Goal: Task Accomplishment & Management: Use online tool/utility

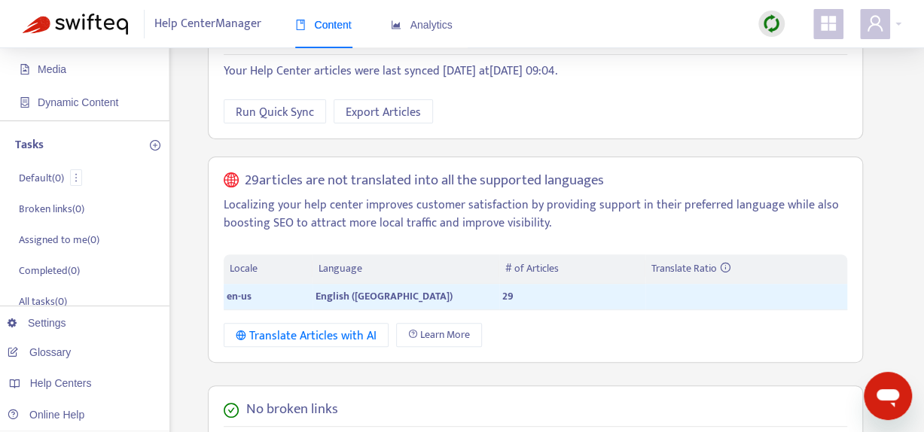
scroll to position [301, 0]
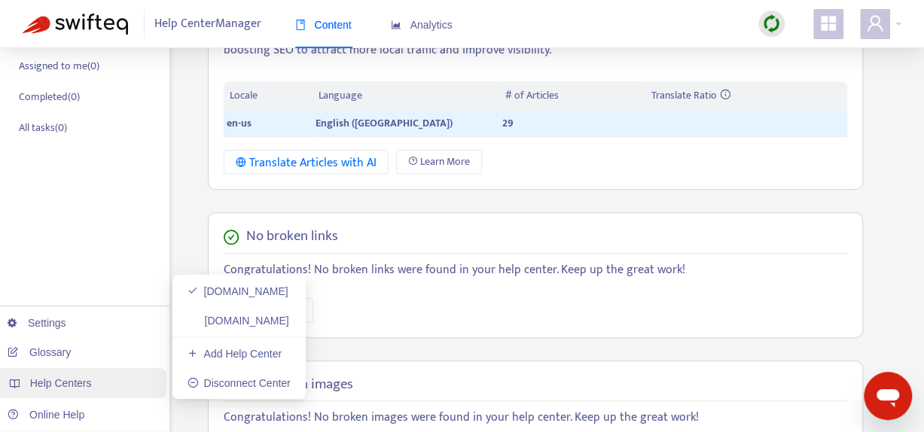
click at [89, 380] on span "Help Centers" at bounding box center [61, 383] width 62 height 12
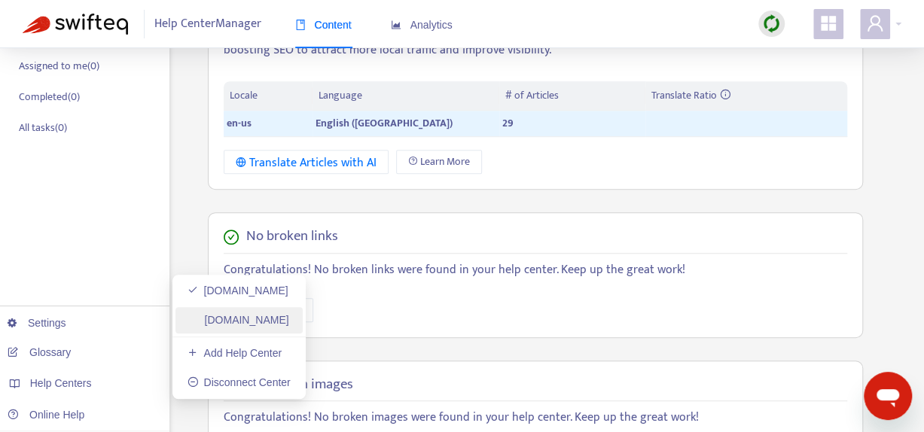
click at [277, 318] on link "[DOMAIN_NAME]" at bounding box center [239, 320] width 102 height 12
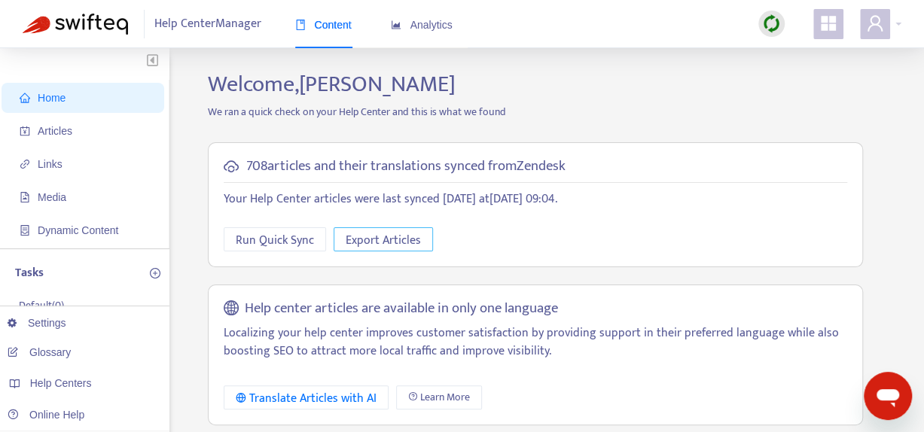
click at [390, 244] on span "Export Articles" at bounding box center [383, 240] width 75 height 19
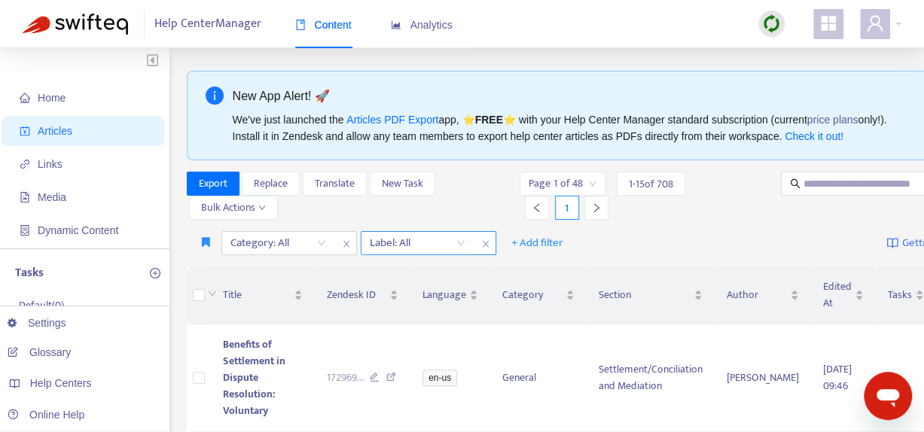
click at [461, 243] on div "Label: All" at bounding box center [418, 243] width 112 height 23
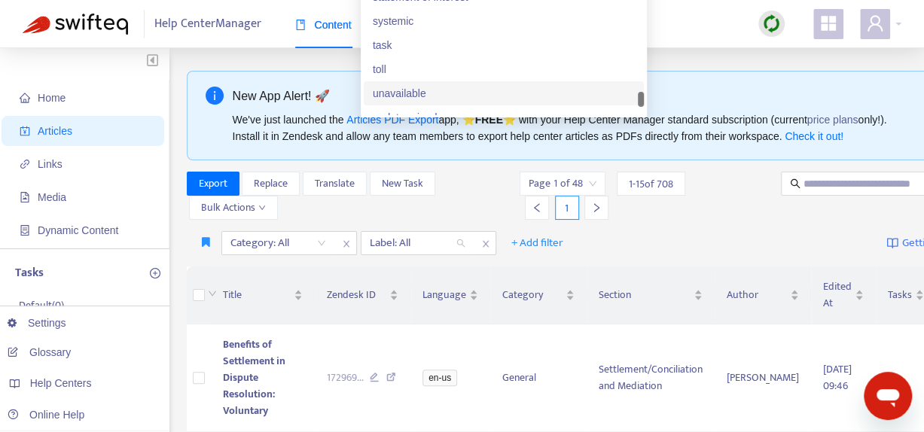
scroll to position [2772, 0]
click at [441, 111] on div "xm" at bounding box center [504, 102] width 262 height 17
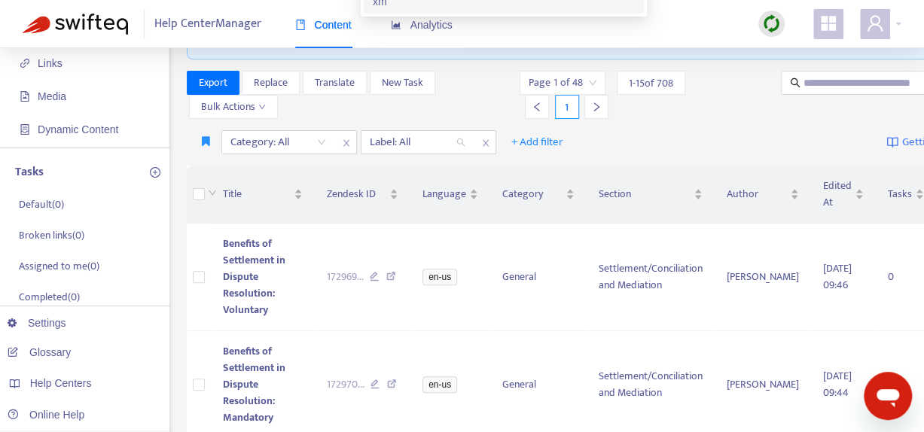
scroll to position [0, 0]
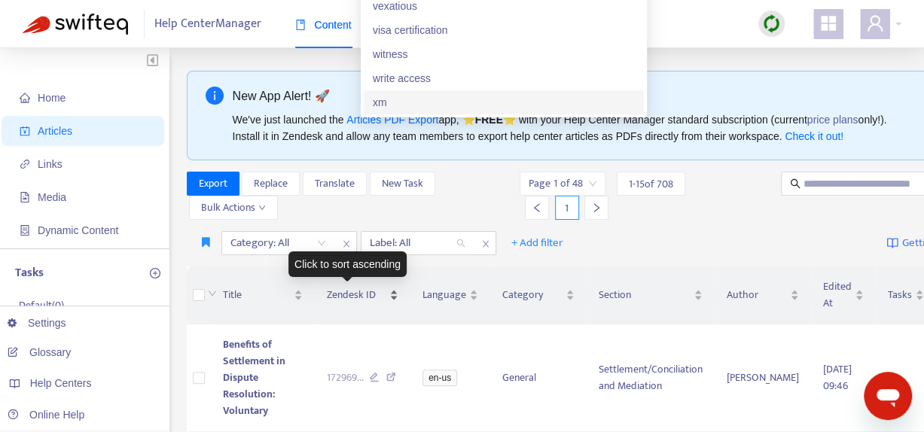
click at [322, 272] on div "Click to sort ascending" at bounding box center [347, 265] width 118 height 26
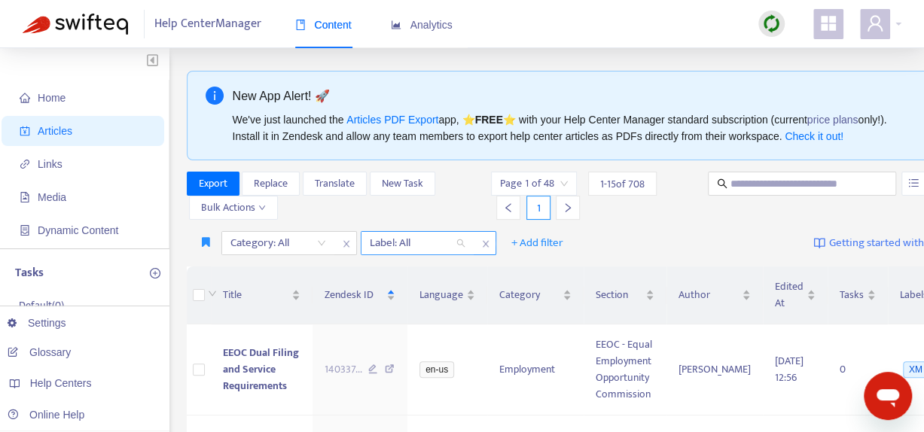
click at [461, 242] on div "Label: All" at bounding box center [418, 243] width 112 height 23
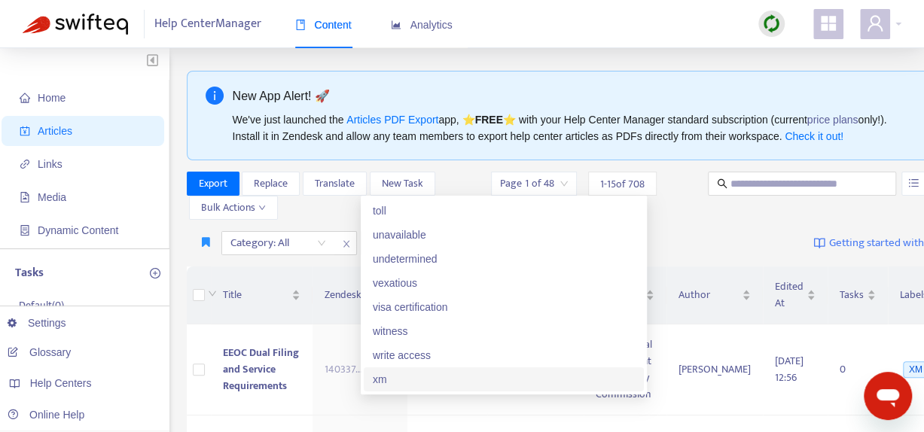
click at [426, 371] on div "xm" at bounding box center [504, 379] width 262 height 17
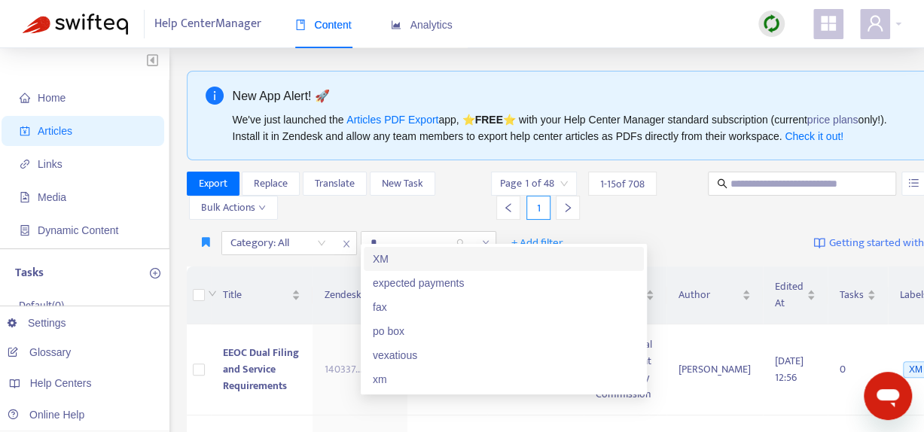
type input "**"
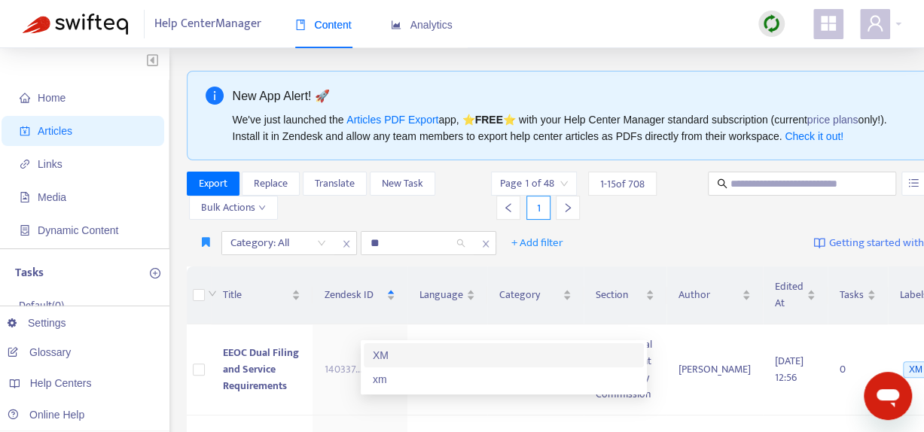
click at [420, 347] on div "XM" at bounding box center [504, 355] width 262 height 17
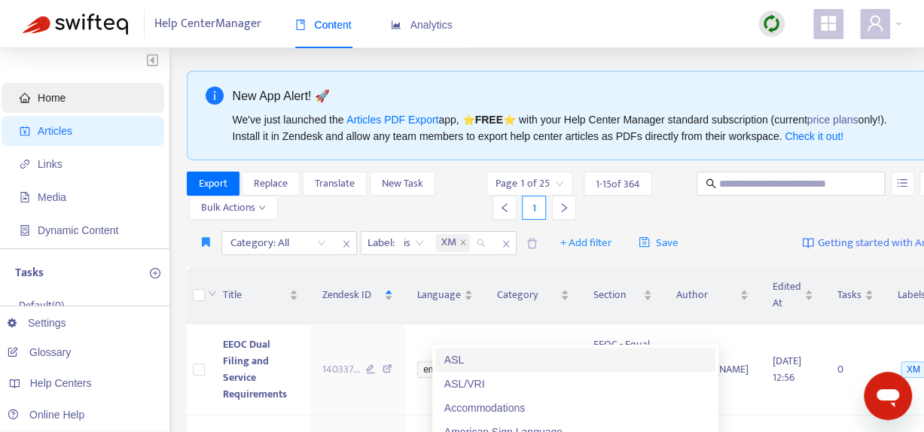
click at [50, 96] on span "Home" at bounding box center [52, 98] width 28 height 12
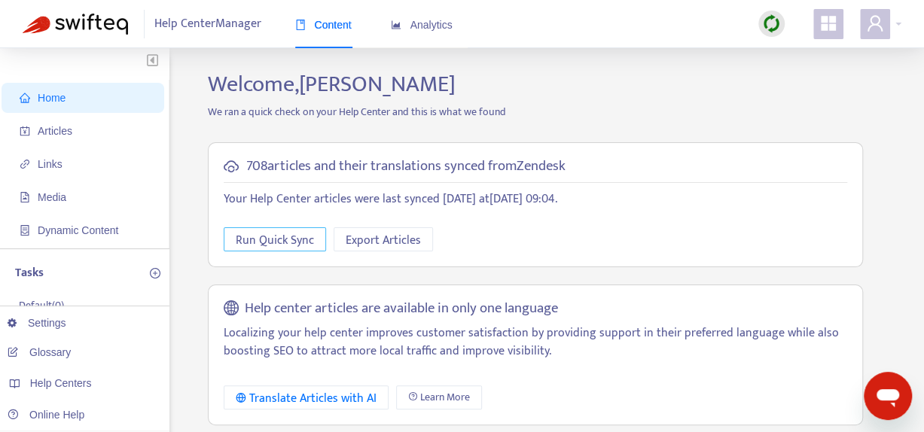
click at [281, 237] on span "Run Quick Sync" at bounding box center [275, 240] width 78 height 19
click at [414, 237] on span "Export Articles" at bounding box center [383, 240] width 75 height 19
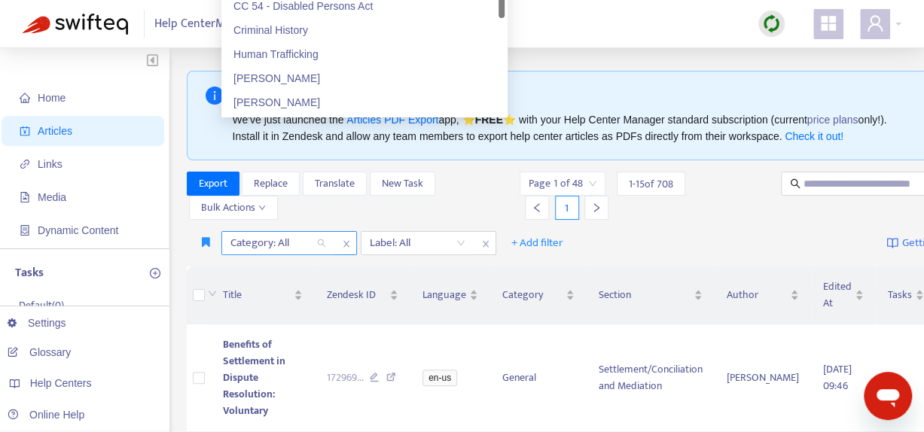
click at [321, 244] on div "Category: All" at bounding box center [278, 243] width 112 height 23
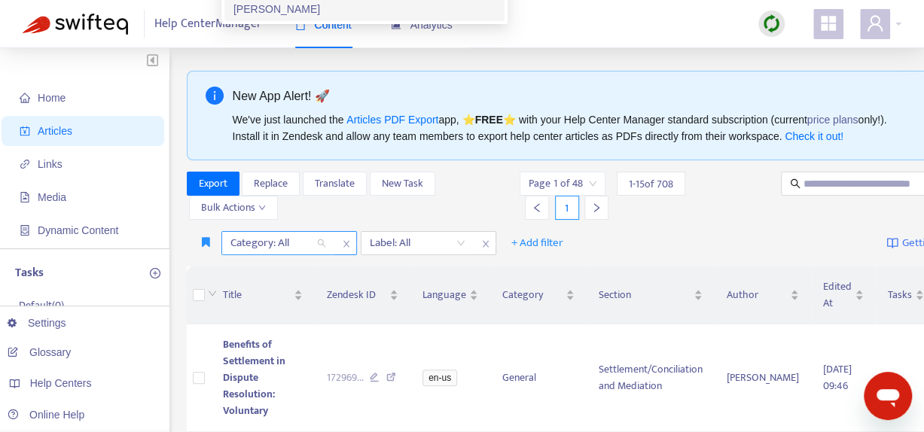
click at [309, 245] on div at bounding box center [270, 243] width 91 height 18
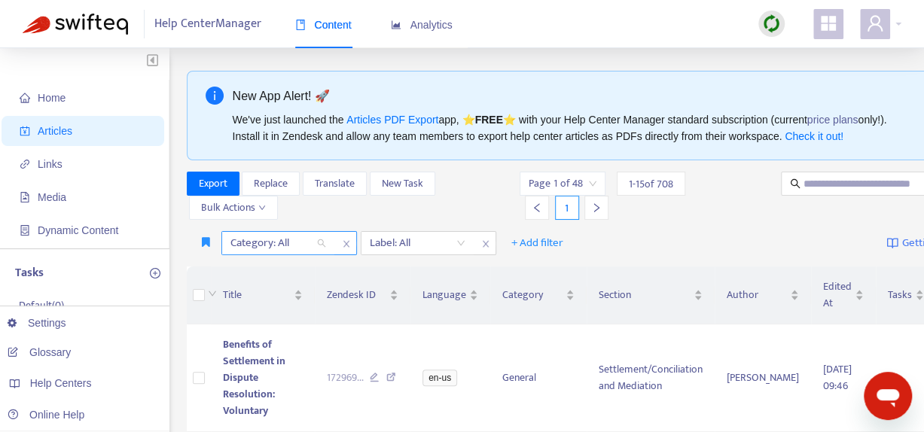
click at [324, 242] on div "Category: All" at bounding box center [278, 243] width 112 height 23
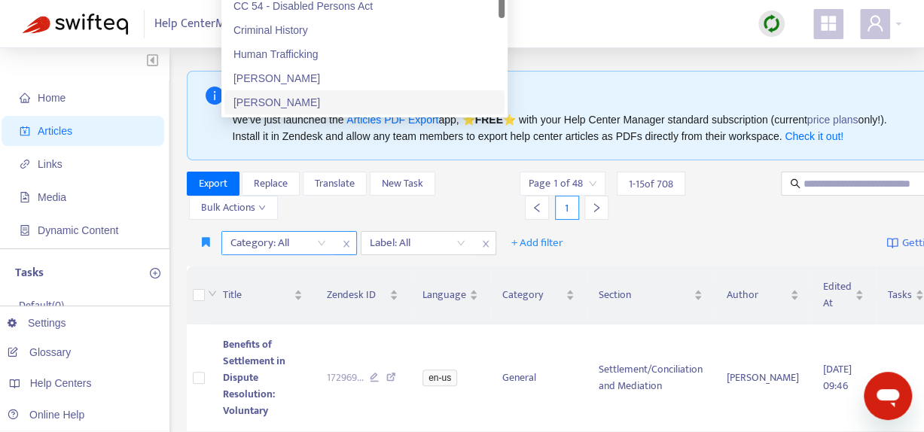
click at [324, 242] on div "Category: All" at bounding box center [278, 243] width 112 height 23
click at [324, 241] on div "Category: All" at bounding box center [278, 243] width 112 height 23
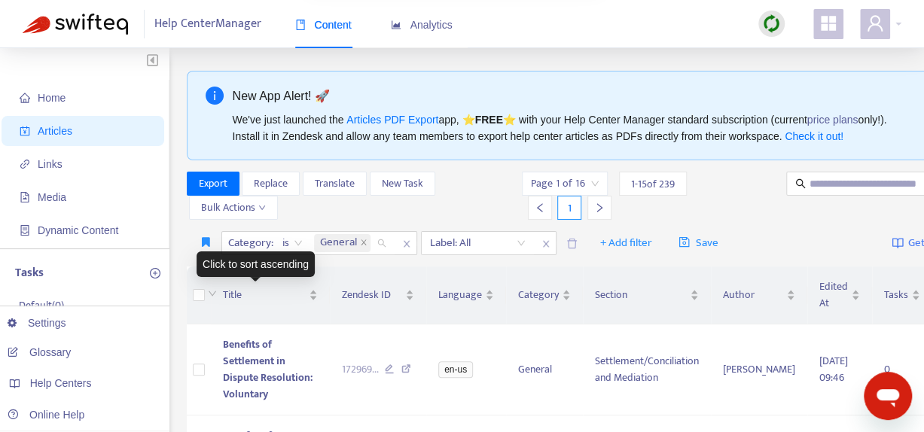
click at [264, 268] on div "Click to sort ascending" at bounding box center [256, 265] width 118 height 26
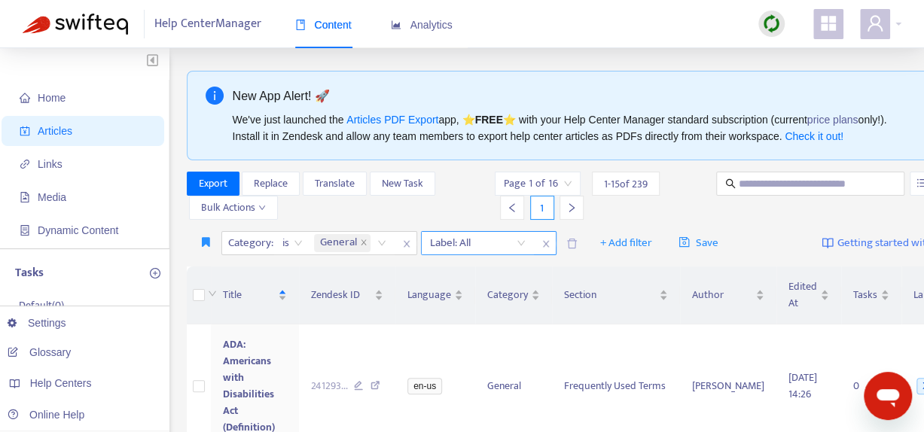
click at [517, 240] on div "Label: All" at bounding box center [478, 243] width 112 height 23
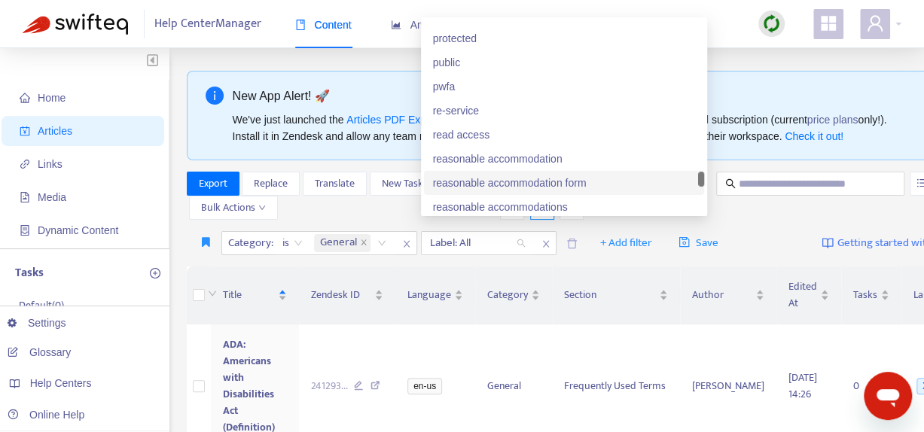
scroll to position [2772, 0]
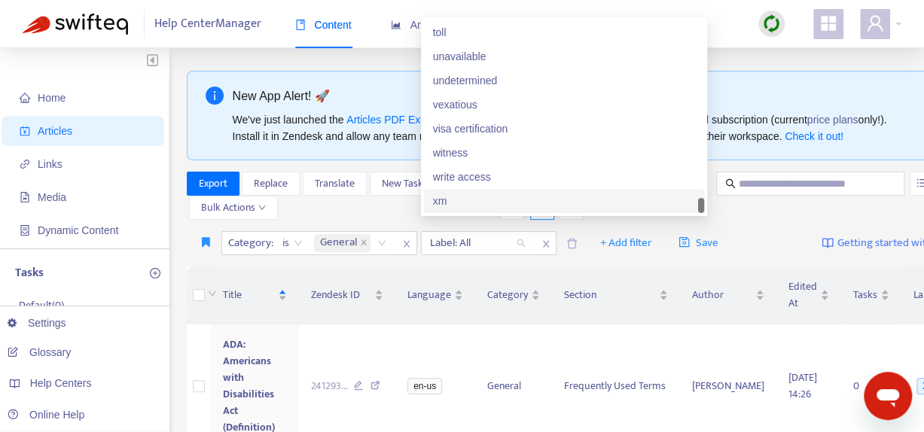
click at [439, 209] on div "xm" at bounding box center [564, 201] width 262 height 17
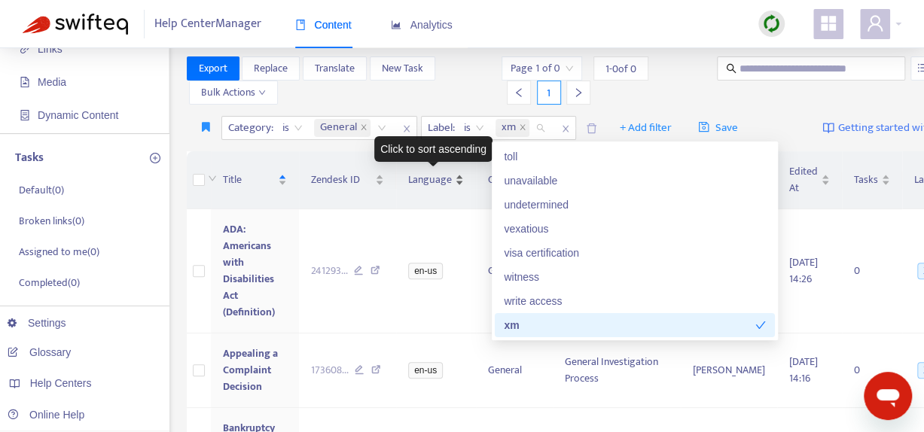
scroll to position [75, 0]
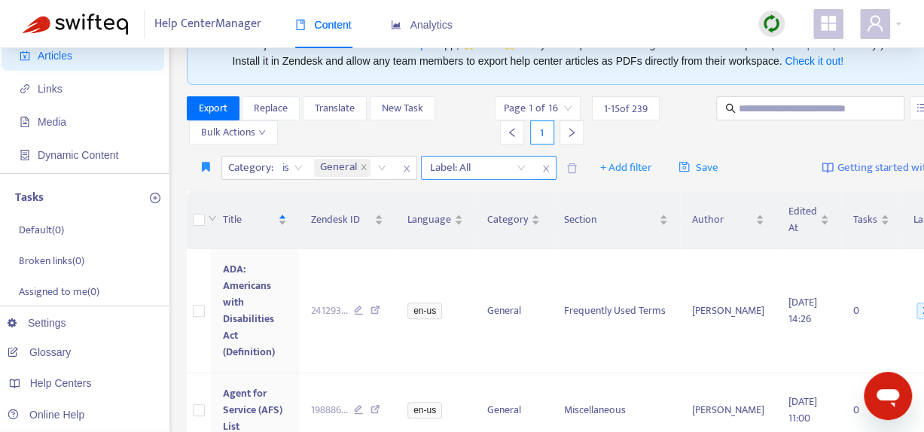
click at [520, 163] on div "Label: All" at bounding box center [478, 168] width 112 height 23
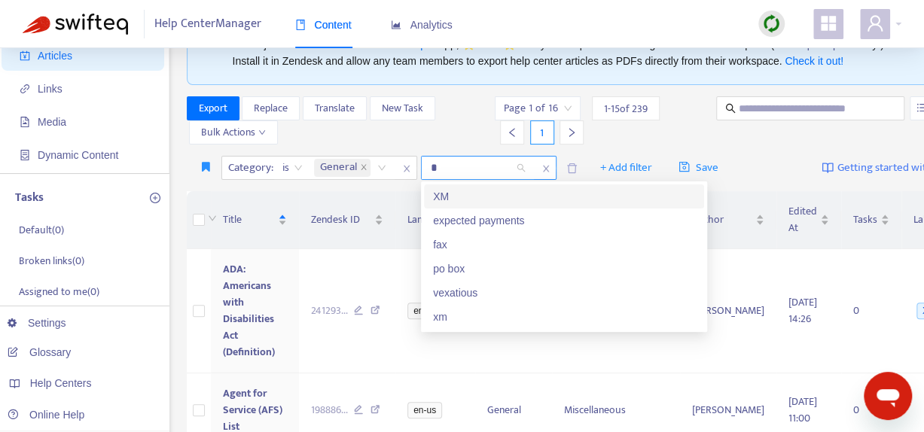
type input "**"
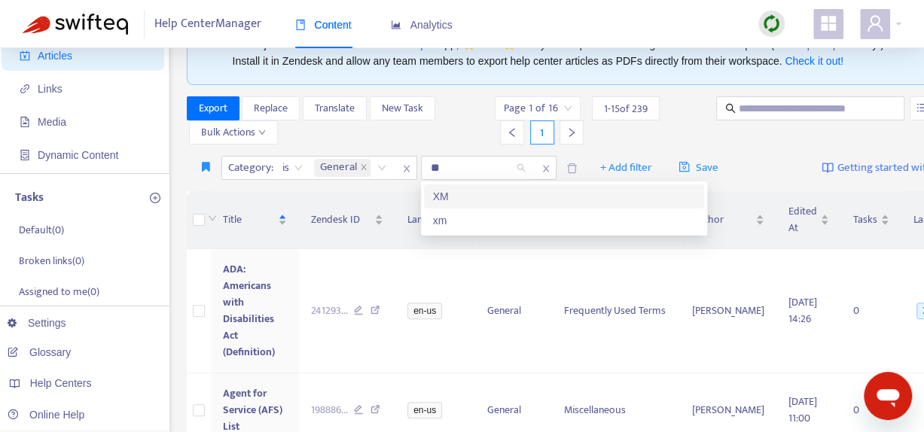
click at [502, 197] on div "XM" at bounding box center [564, 196] width 262 height 17
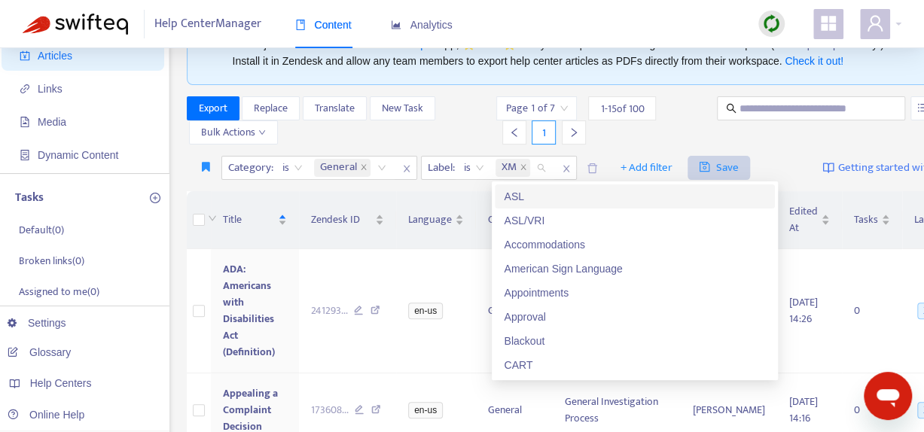
click at [737, 166] on span "Save" at bounding box center [719, 168] width 40 height 18
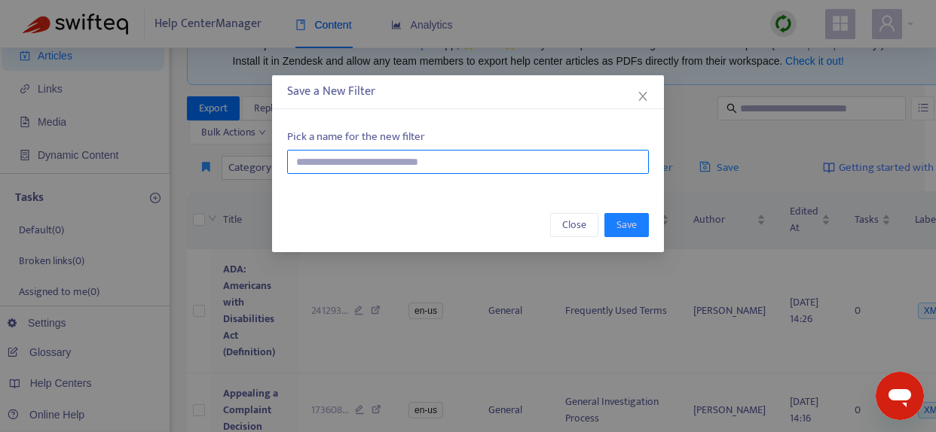
click at [348, 160] on input "text" at bounding box center [468, 162] width 362 height 24
type input "**********"
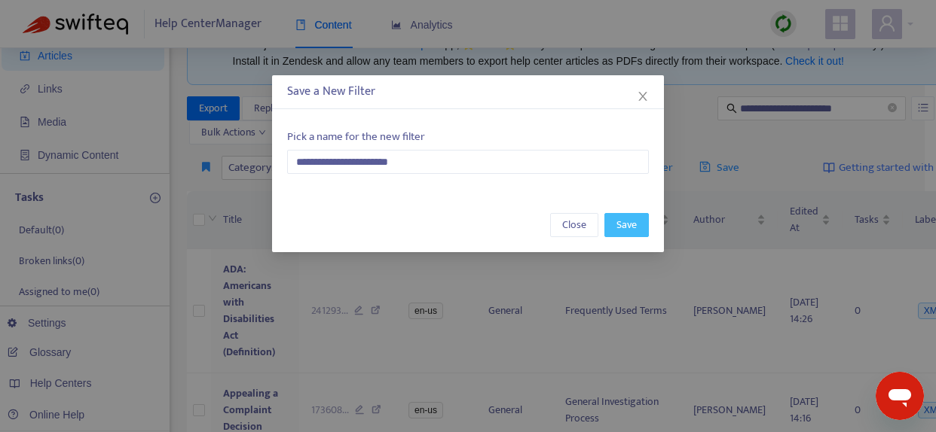
click at [622, 224] on span "Save" at bounding box center [626, 225] width 20 height 17
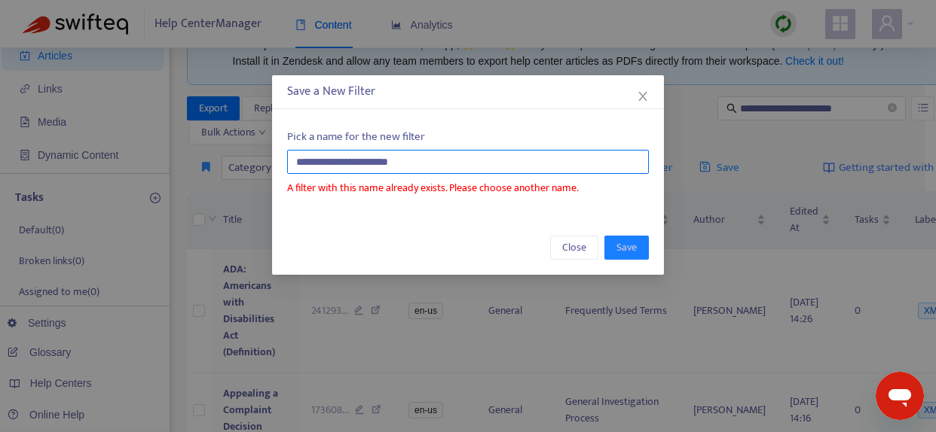
click at [441, 163] on input "**********" at bounding box center [468, 162] width 362 height 24
click at [441, 160] on input "**********" at bounding box center [468, 162] width 362 height 24
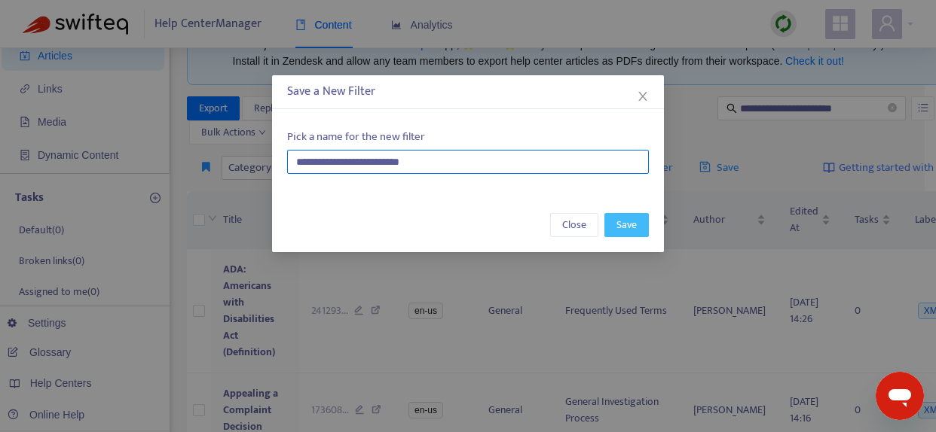
type input "**********"
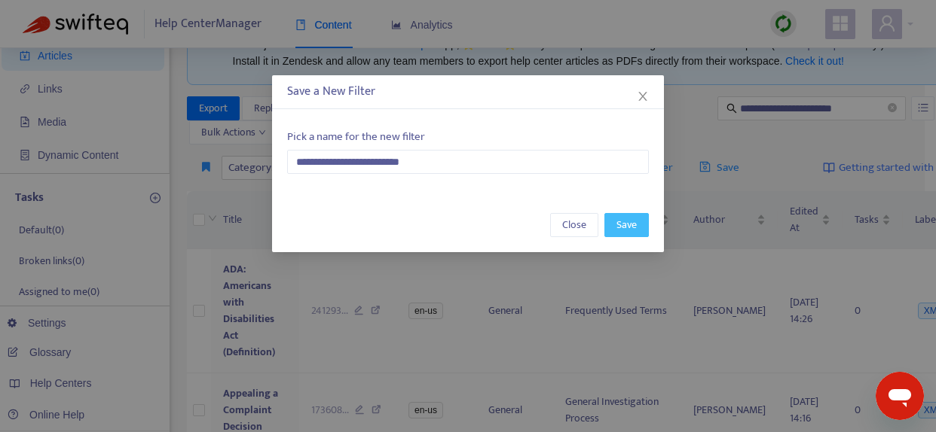
click at [621, 222] on span "Save" at bounding box center [626, 225] width 20 height 17
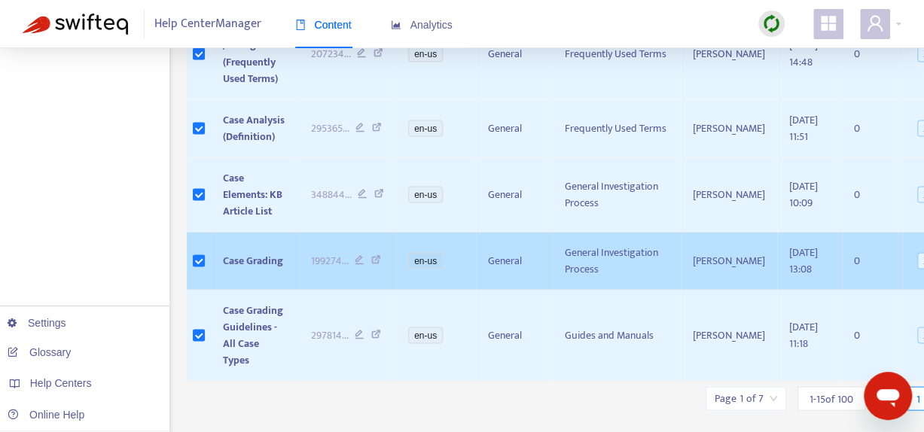
scroll to position [1394, 0]
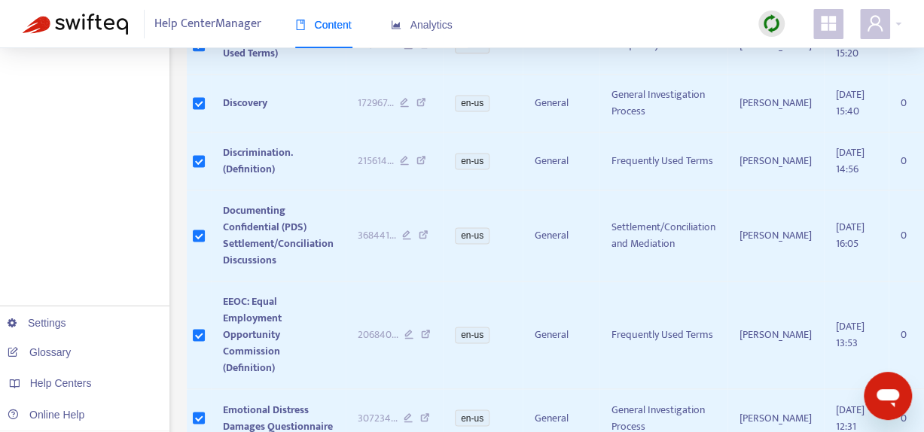
scroll to position [1128, 0]
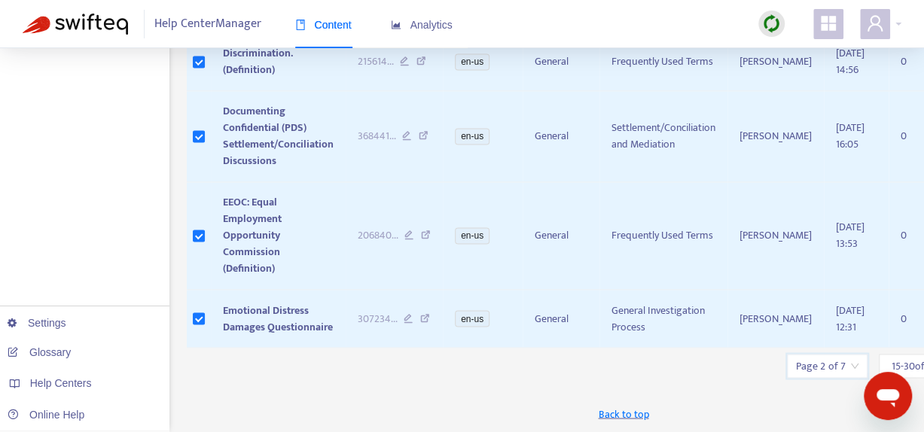
click at [821, 365] on input "search" at bounding box center [827, 366] width 63 height 23
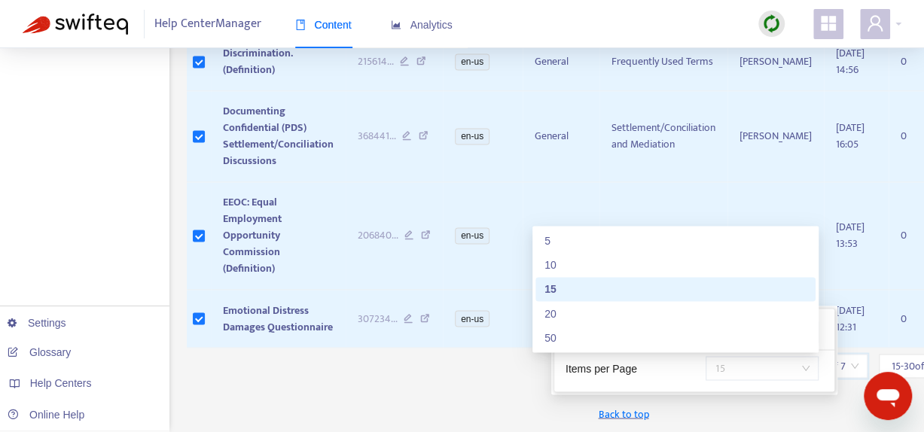
click at [805, 357] on span "15" at bounding box center [762, 368] width 95 height 23
click at [613, 329] on div "50" at bounding box center [676, 337] width 262 height 17
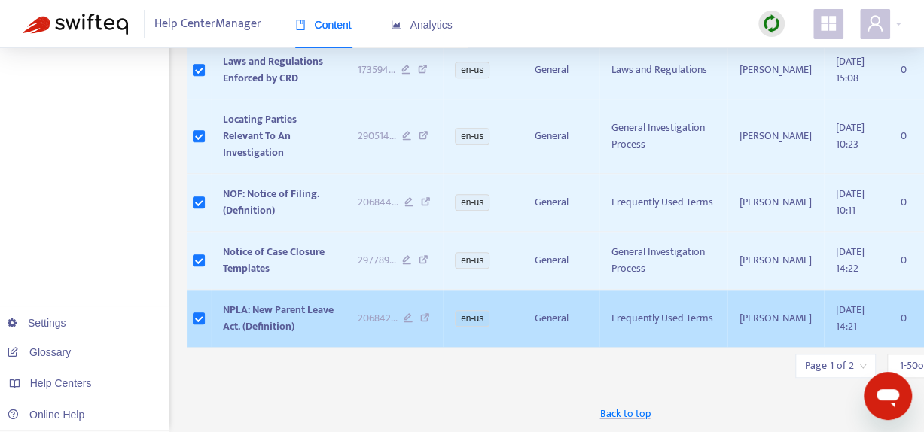
scroll to position [3578, 0]
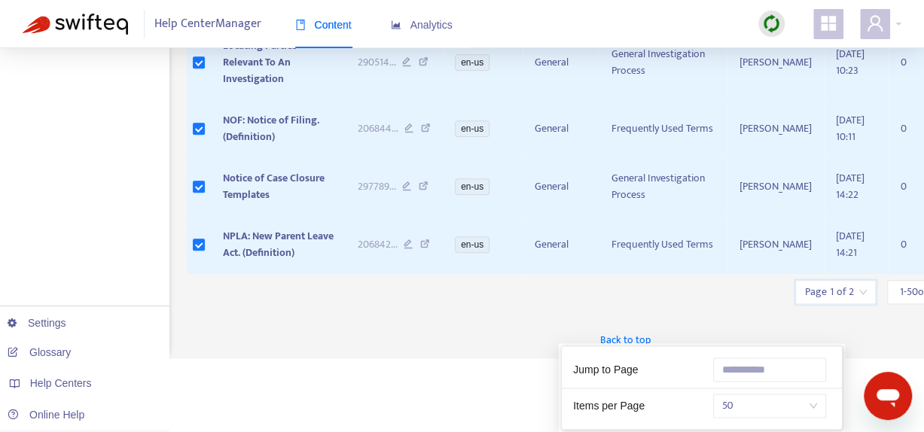
click at [835, 304] on input "search" at bounding box center [835, 292] width 63 height 23
click at [810, 358] on input "text" at bounding box center [769, 370] width 113 height 24
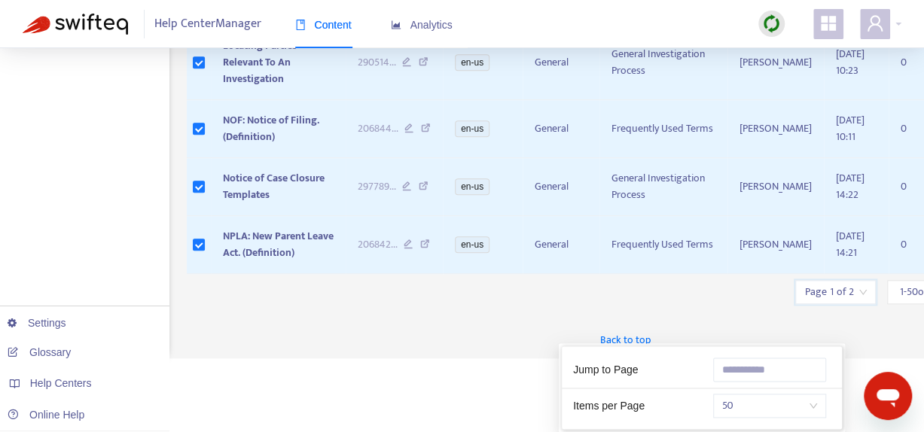
click at [804, 304] on input "search" at bounding box center [835, 292] width 63 height 23
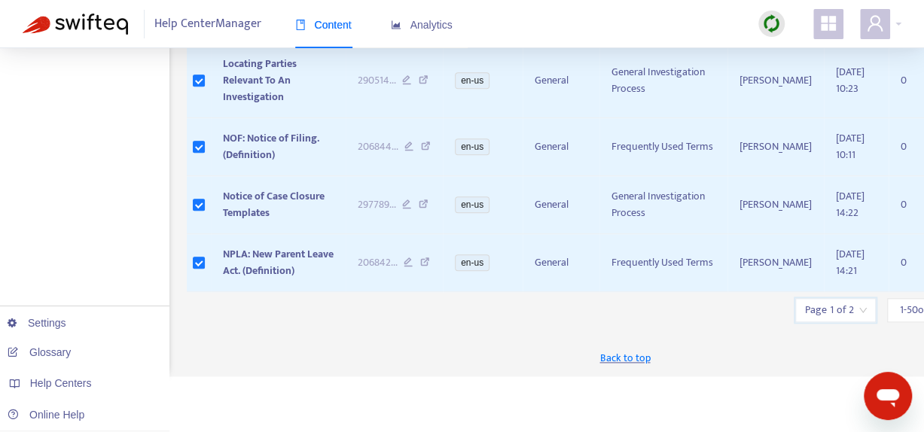
click at [804, 322] on input "search" at bounding box center [835, 310] width 63 height 23
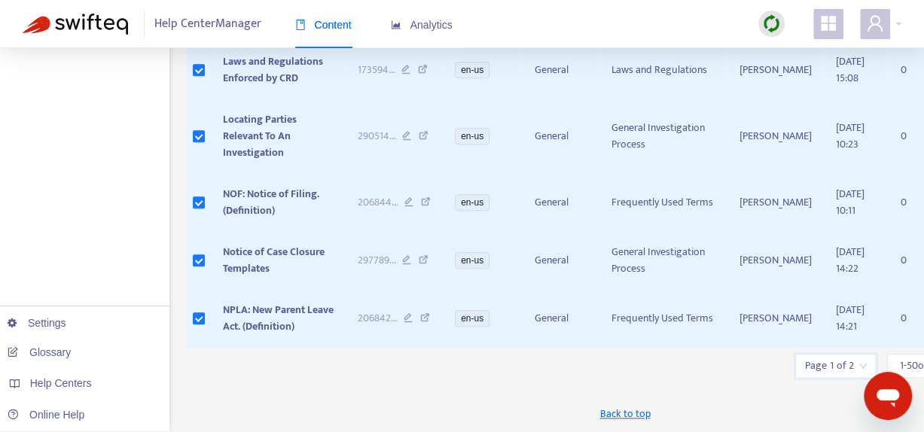
click at [835, 366] on input "search" at bounding box center [835, 366] width 63 height 23
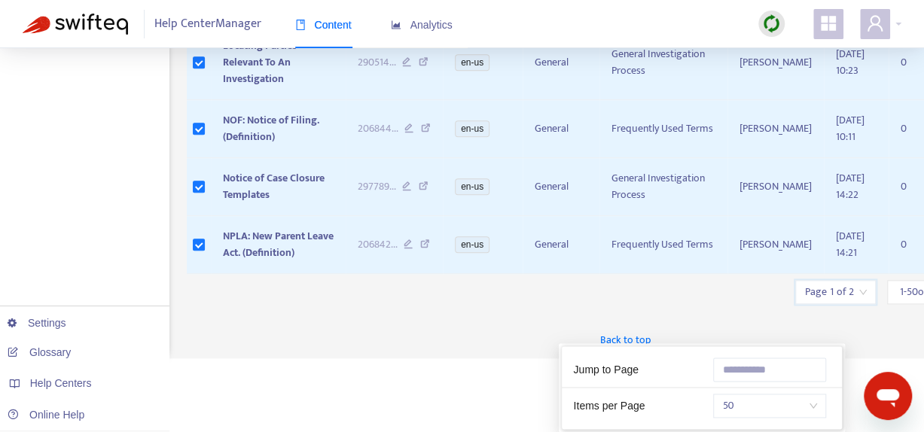
click at [835, 304] on input "search" at bounding box center [835, 292] width 63 height 23
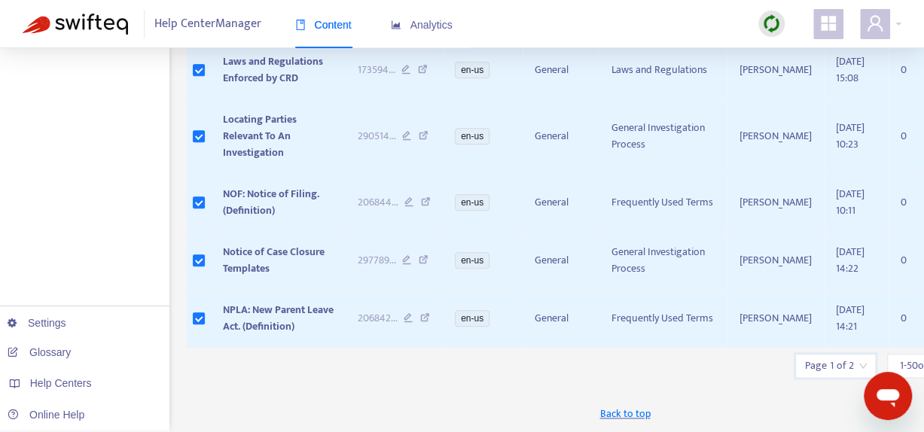
click at [835, 366] on input "search" at bounding box center [835, 366] width 63 height 23
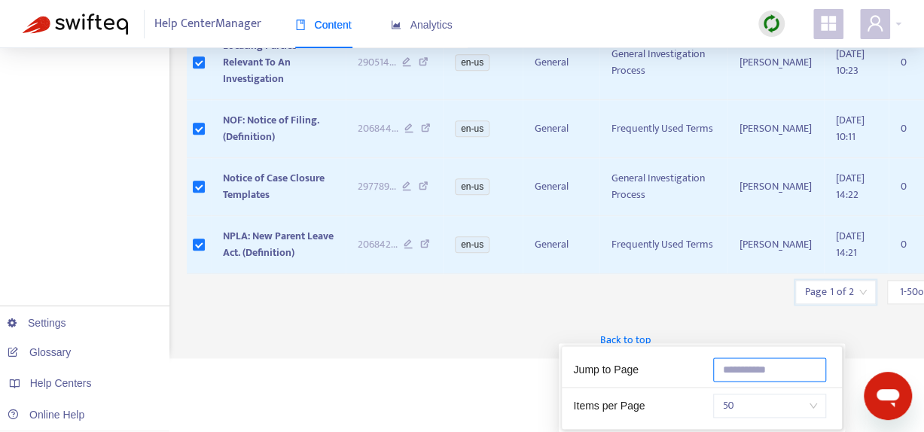
click at [777, 358] on input "text" at bounding box center [769, 370] width 113 height 24
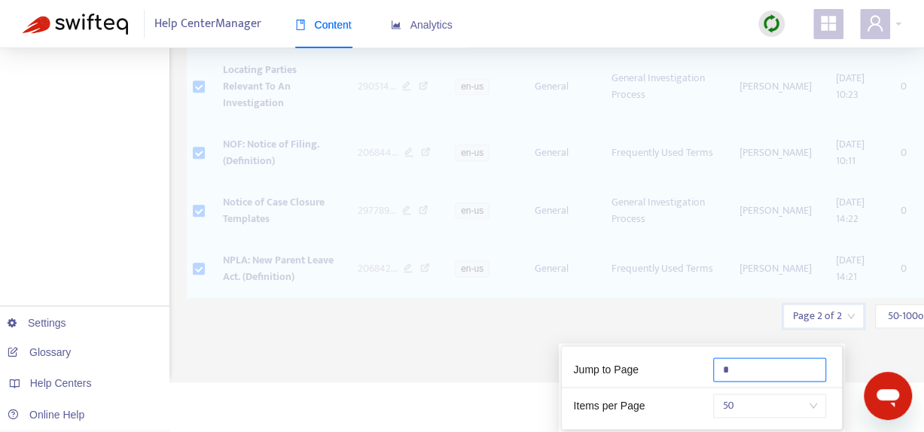
type input "*"
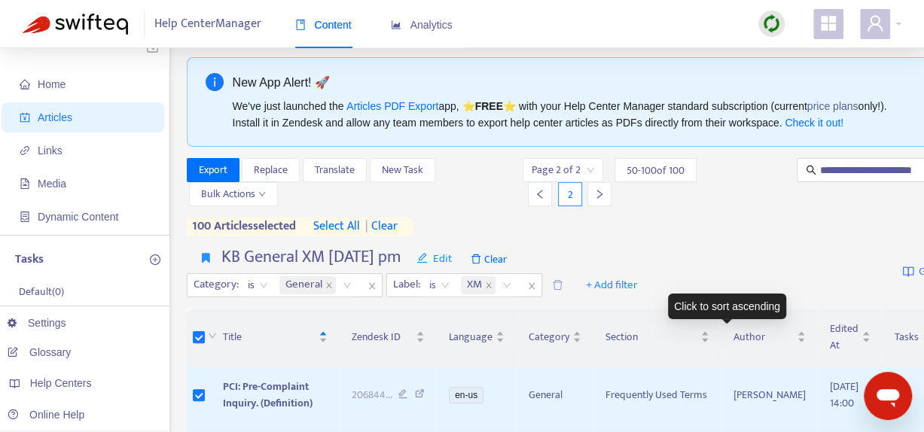
scroll to position [0, 0]
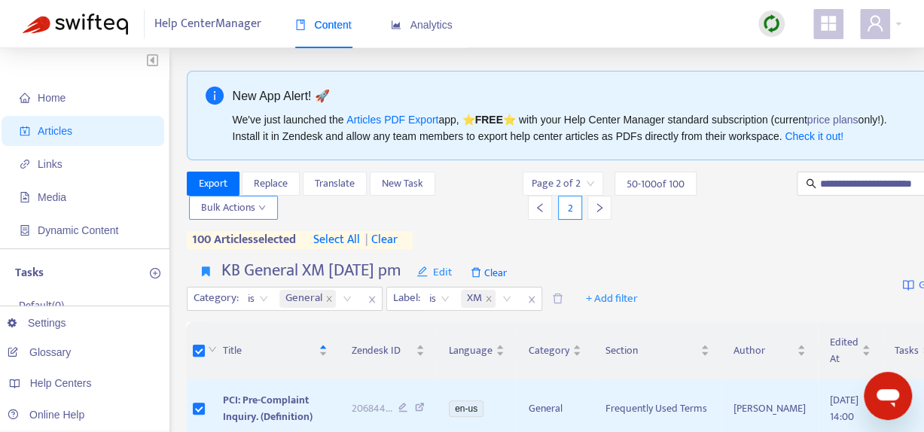
click at [253, 205] on span "Bulk Actions" at bounding box center [233, 208] width 65 height 17
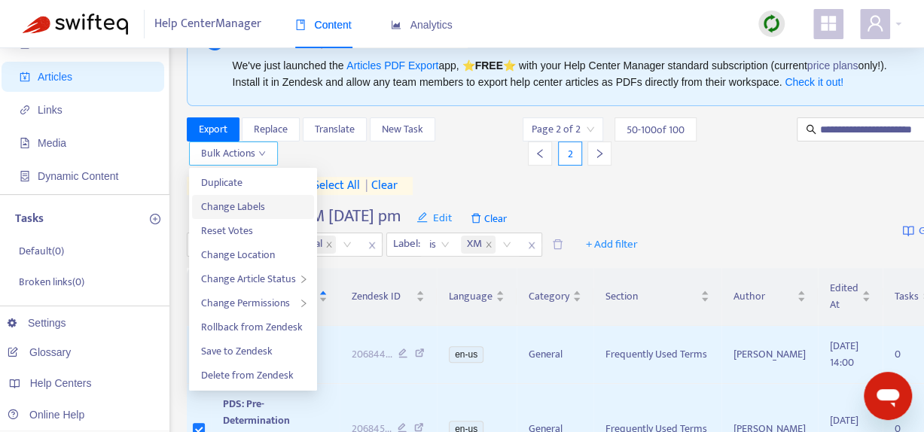
scroll to position [75, 0]
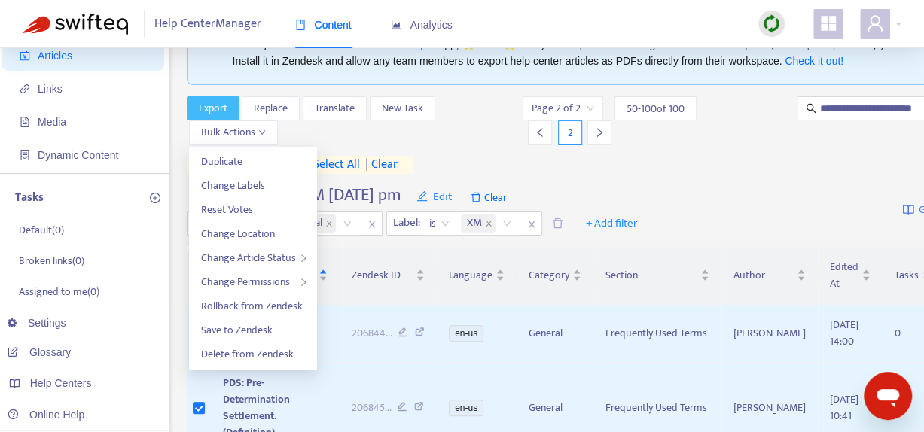
click at [218, 108] on span "Export" at bounding box center [213, 108] width 29 height 17
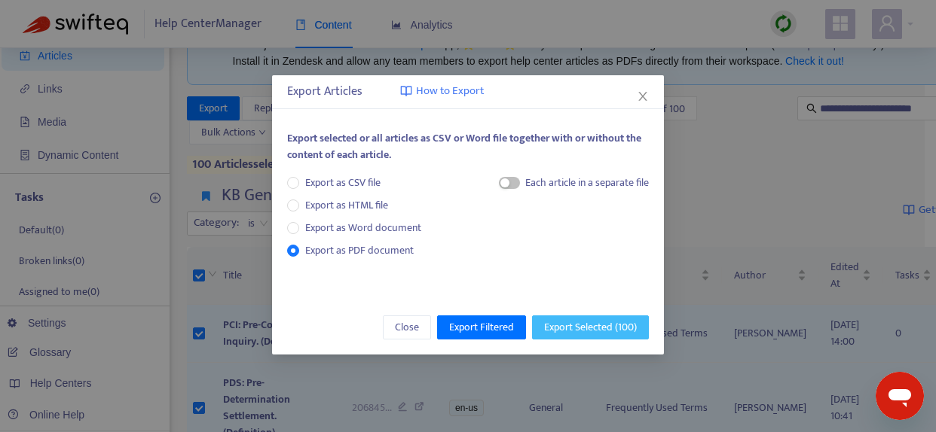
click at [566, 325] on span "Export Selected ( 100 )" at bounding box center [590, 327] width 93 height 17
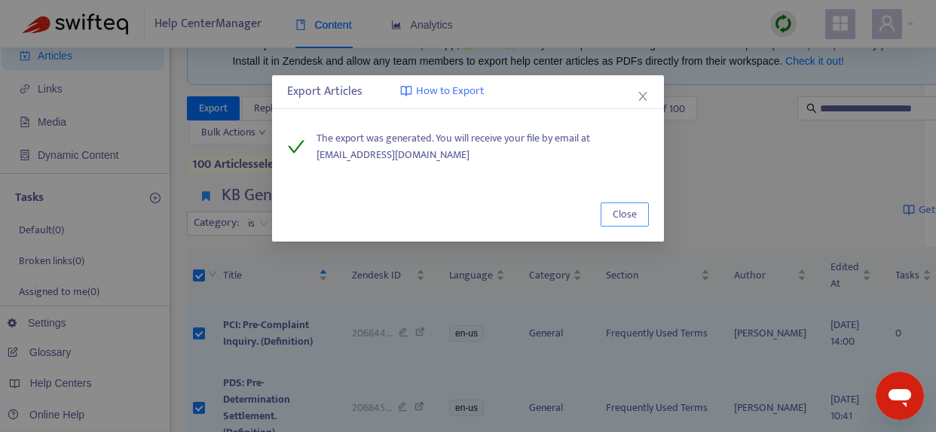
click at [618, 218] on span "Close" at bounding box center [624, 214] width 24 height 17
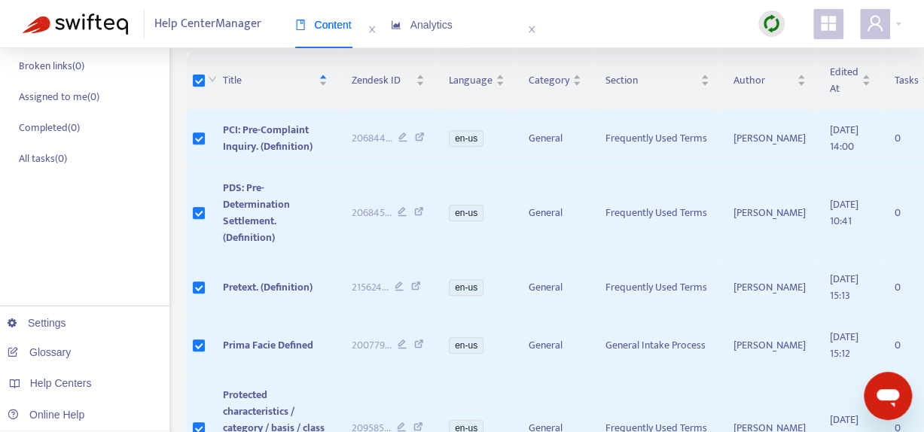
scroll to position [0, 0]
